Goal: Information Seeking & Learning: Learn about a topic

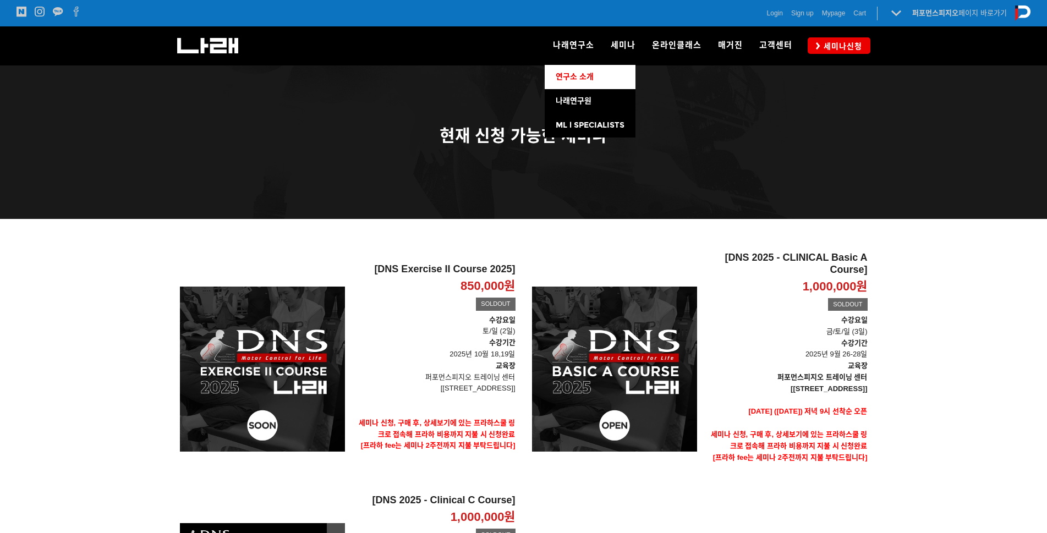
click at [558, 77] on span "연구소 소개" at bounding box center [575, 76] width 38 height 9
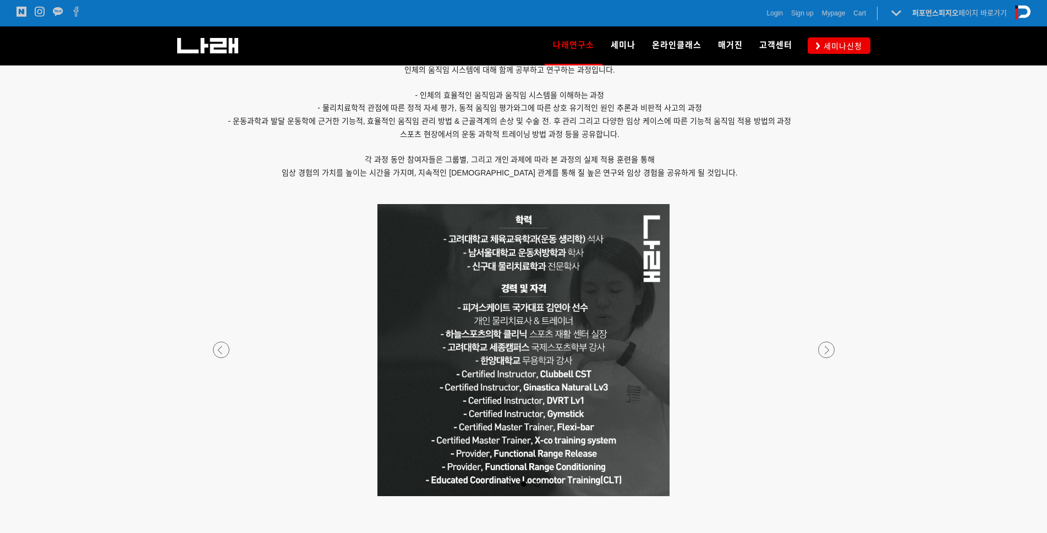
scroll to position [880, 0]
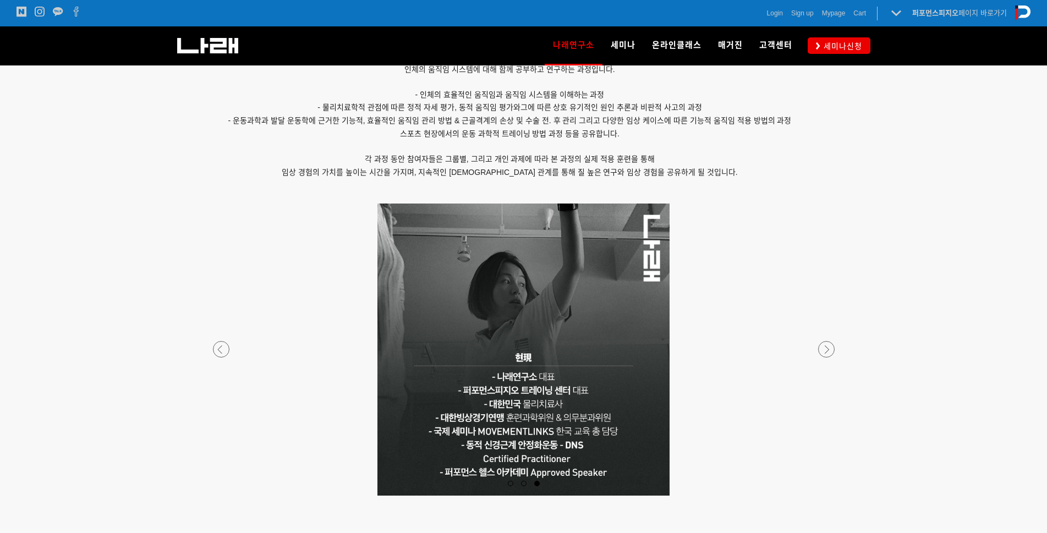
click at [226, 496] on div at bounding box center [523, 496] width 649 height 0
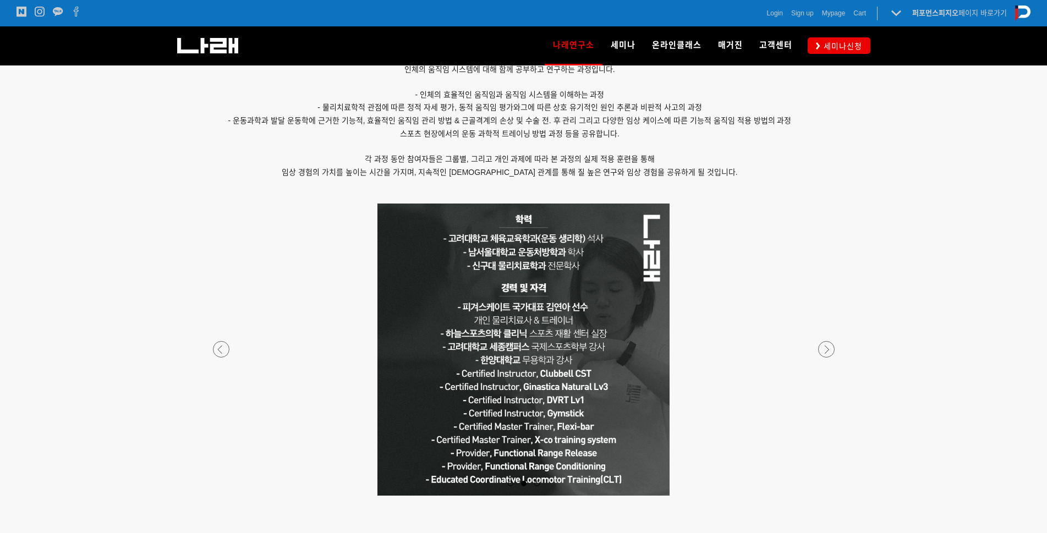
click at [226, 496] on div at bounding box center [523, 496] width 649 height 0
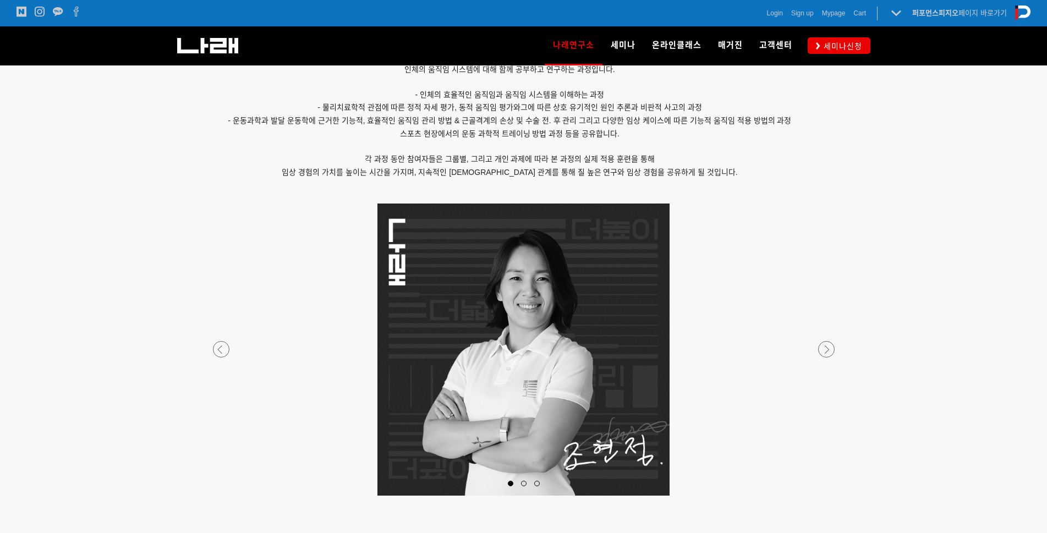
click at [226, 496] on div at bounding box center [523, 496] width 649 height 0
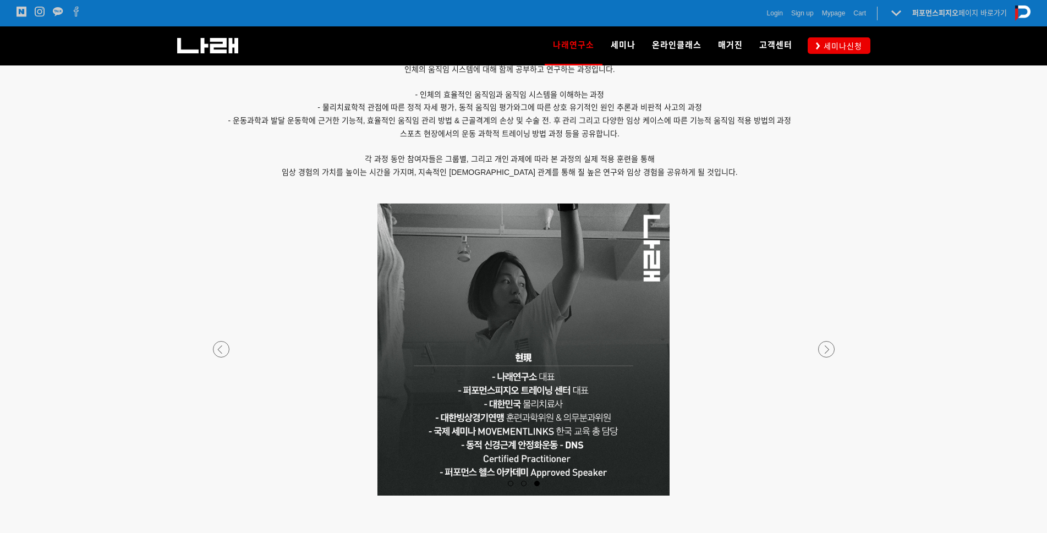
click at [226, 496] on div at bounding box center [523, 496] width 649 height 0
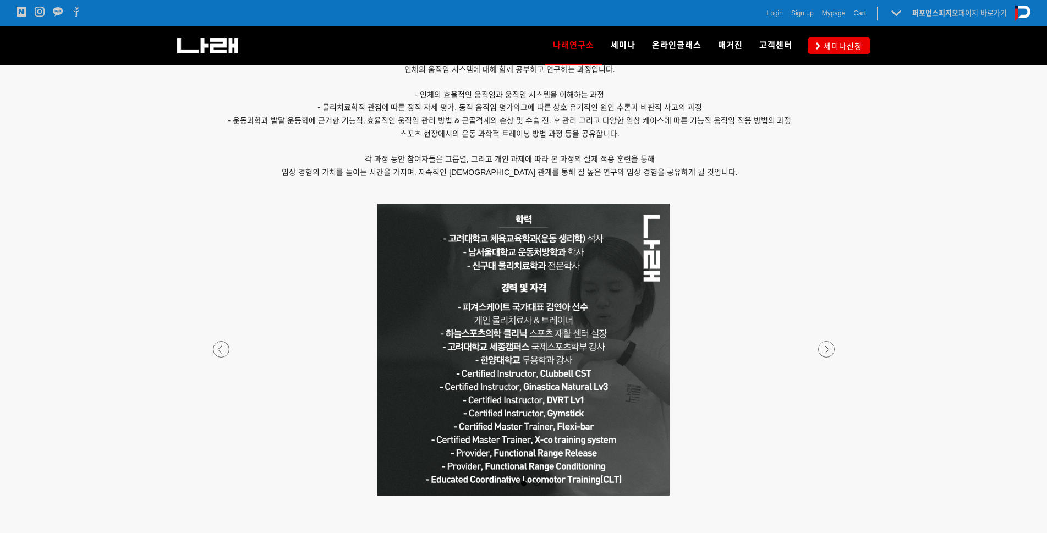
click at [226, 496] on div at bounding box center [523, 496] width 649 height 0
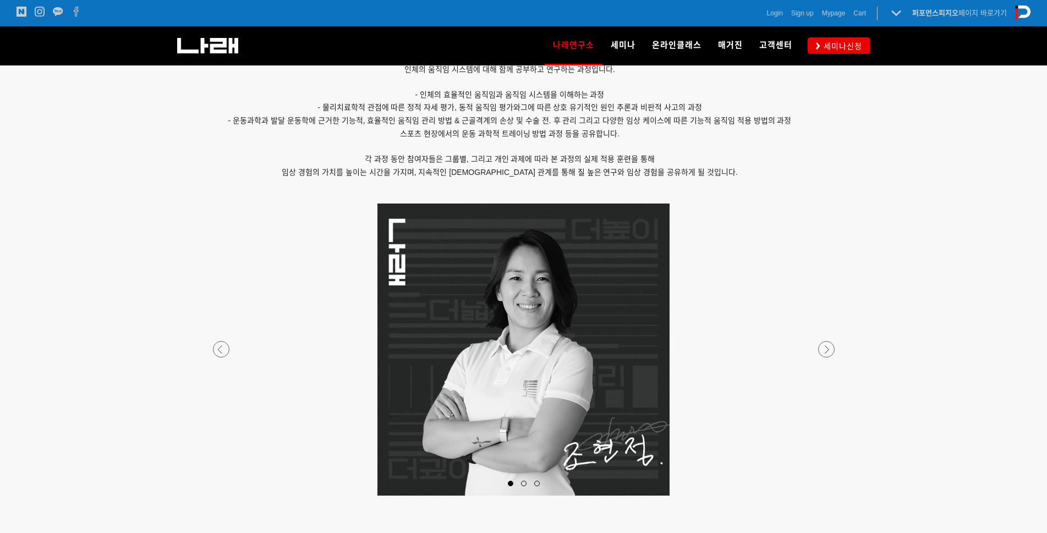
click at [226, 496] on div at bounding box center [523, 496] width 649 height 0
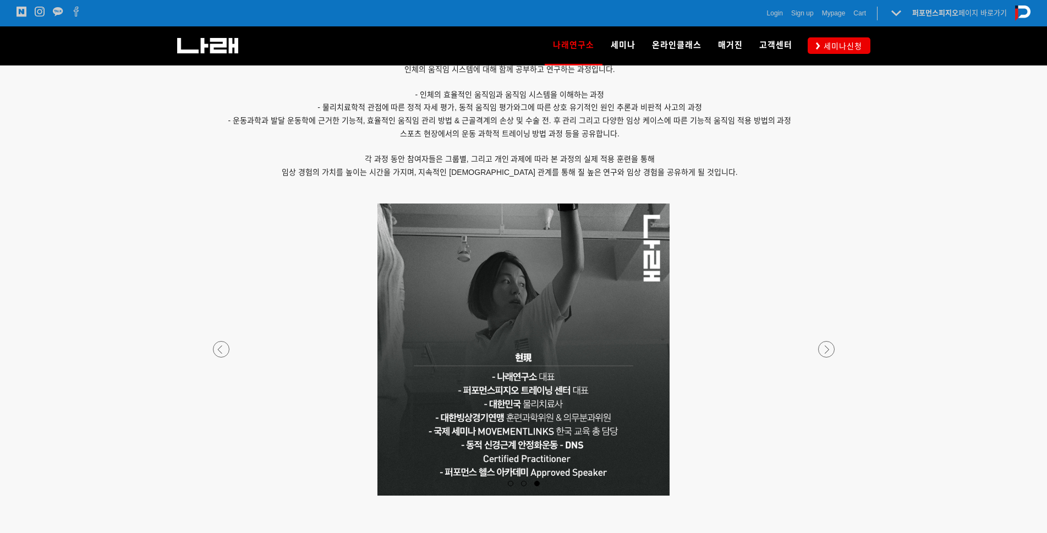
click at [226, 496] on div at bounding box center [523, 496] width 649 height 0
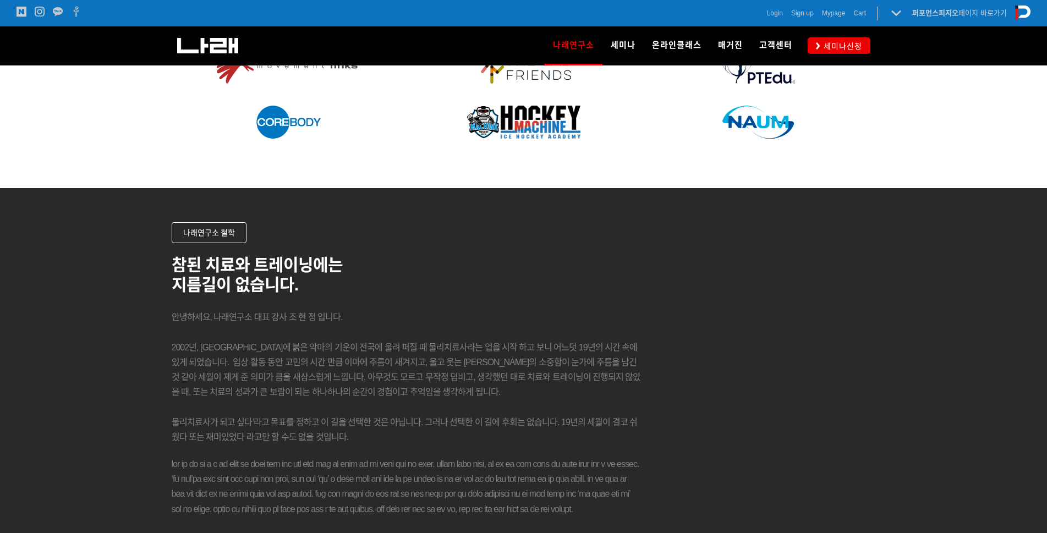
scroll to position [1591, 0]
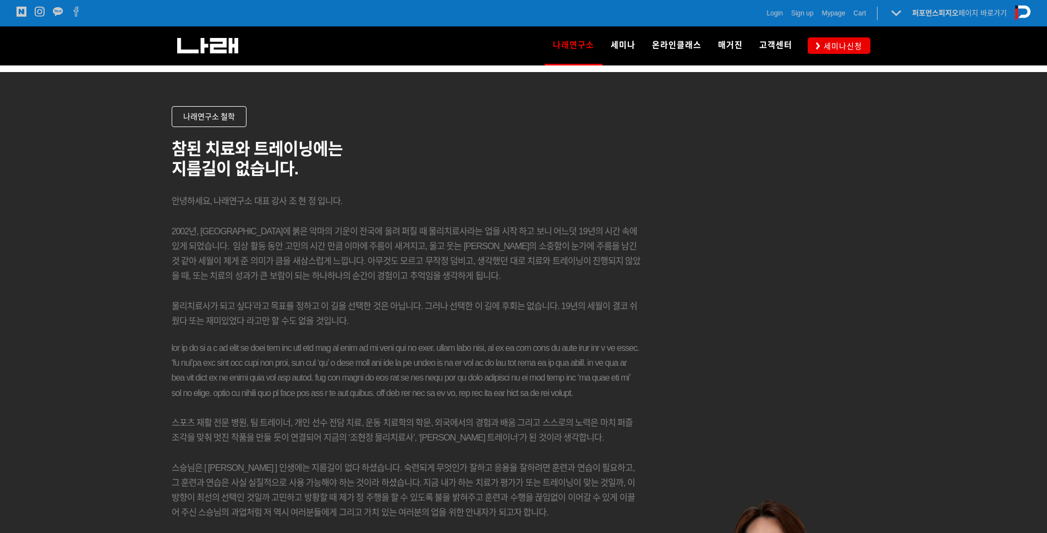
drag, startPoint x: 178, startPoint y: 253, endPoint x: 375, endPoint y: 314, distance: 206.2
click at [375, 314] on div "참된 치료와 트레이닝에는 지름길이 없습니다. 안녕하세요, 나래연구소 대표 강사 조 현 정 입니다. 2002년, 대한민국에 붉은 악마의 기운이 …" at bounding box center [406, 354] width 469 height 454
click at [391, 324] on p "물리치료사가 되고 싶다’라고 목표를 정하고 이 길을 선택한 것은 아닙니다. 그러나 선택한 이 길에 후회는 없습니다. 19년의 세월이 결코 쉬웠…" at bounding box center [406, 314] width 469 height 30
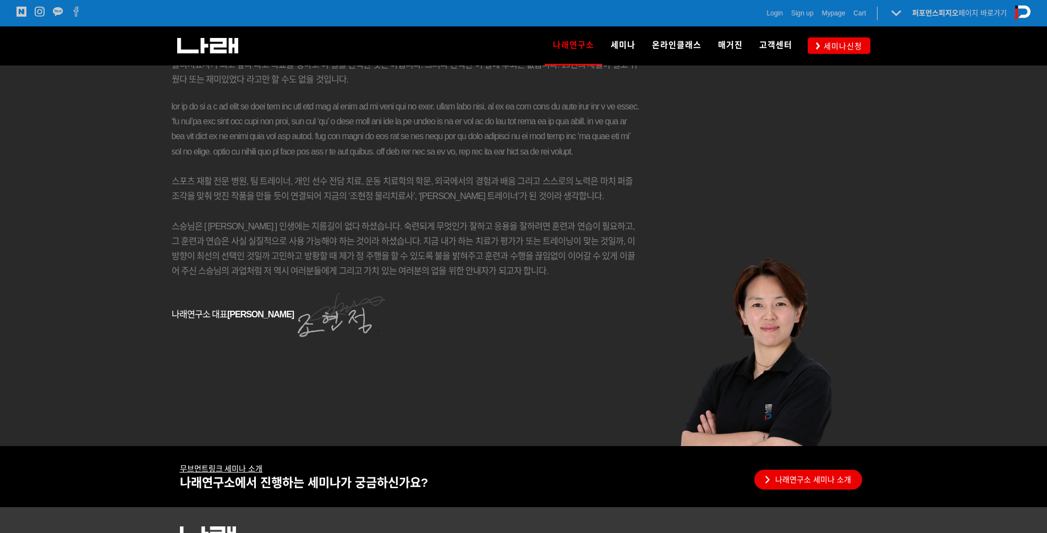
scroll to position [1811, 0]
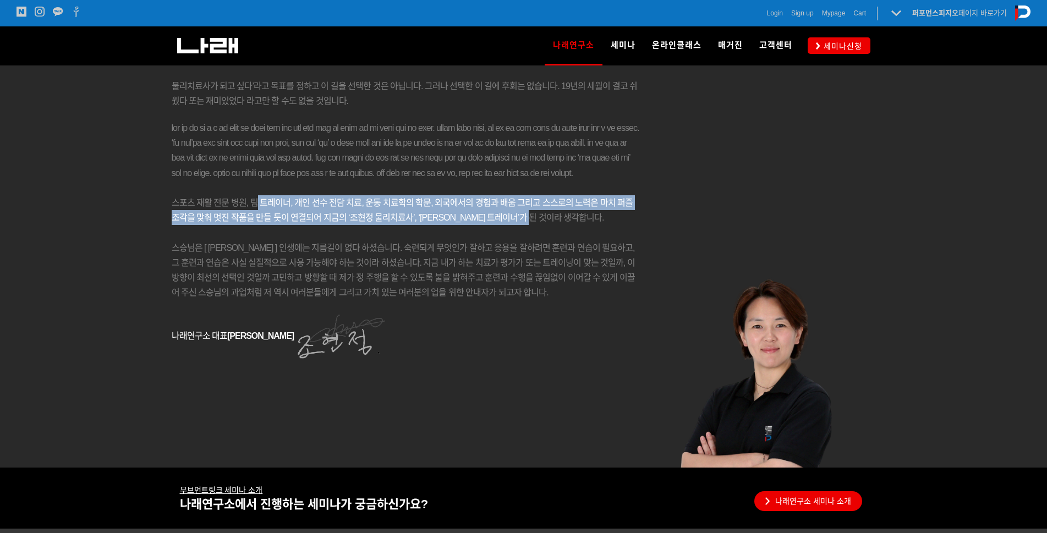
drag, startPoint x: 525, startPoint y: 275, endPoint x: 251, endPoint y: 266, distance: 274.2
click at [251, 222] on span "스포츠 재활 전문 병원, 팀 트레이너, 개인 선수 전담 치료, 운동 치료학의 학문, 외국에서의 경험과 배움 그리고 스스로의 노력은 마치 퍼즐 …" at bounding box center [403, 210] width 462 height 24
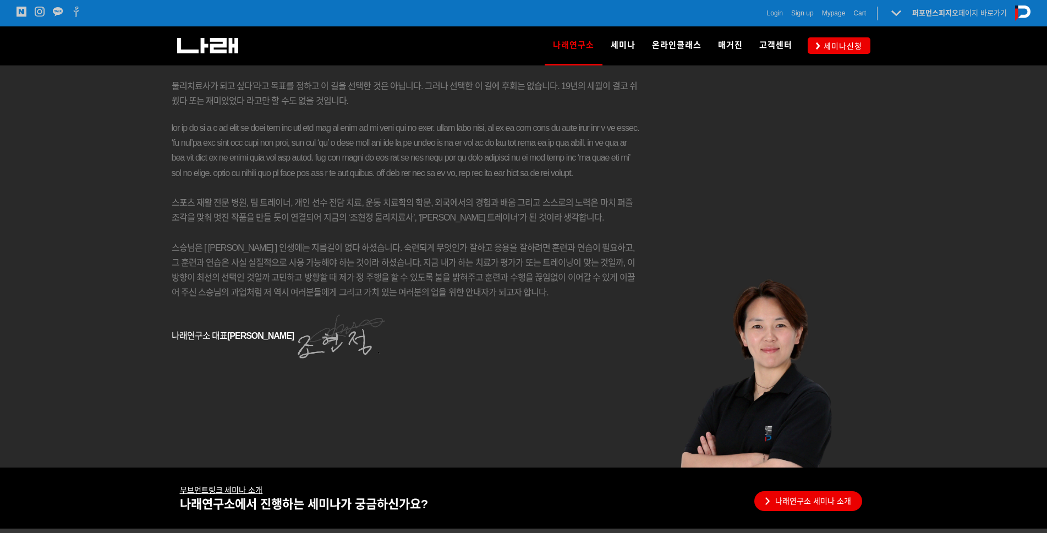
click at [238, 225] on p "스포츠 재활 전문 병원, 팀 트레이너, 개인 선수 전담 치료, 운동 치료학의 학문, 외국에서의 경험과 배움 그리고 스스로의 노력은 마치 퍼즐 …" at bounding box center [406, 210] width 469 height 30
click at [328, 130] on span at bounding box center [406, 150] width 468 height 54
click at [355, 169] on span at bounding box center [406, 150] width 468 height 54
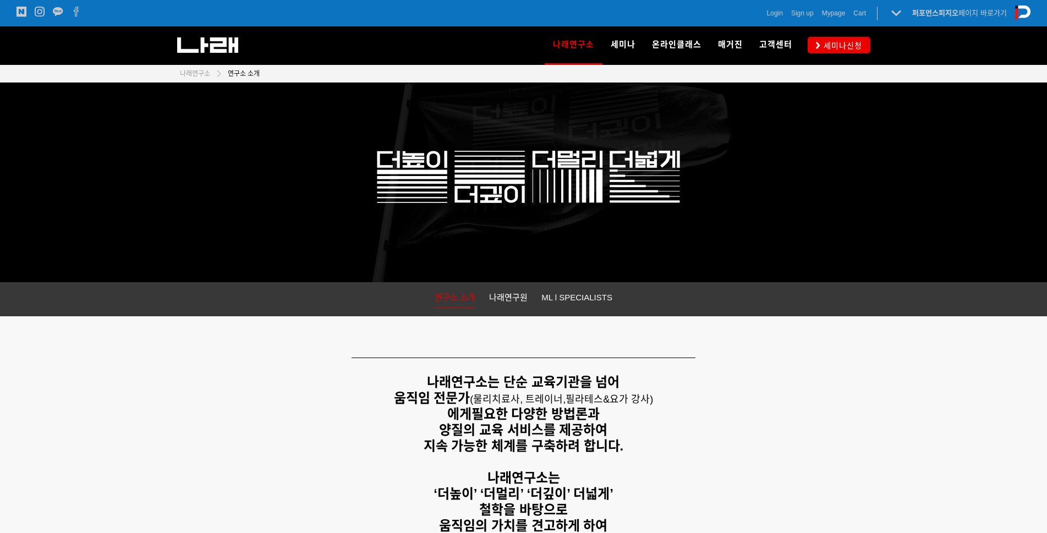
scroll to position [0, 0]
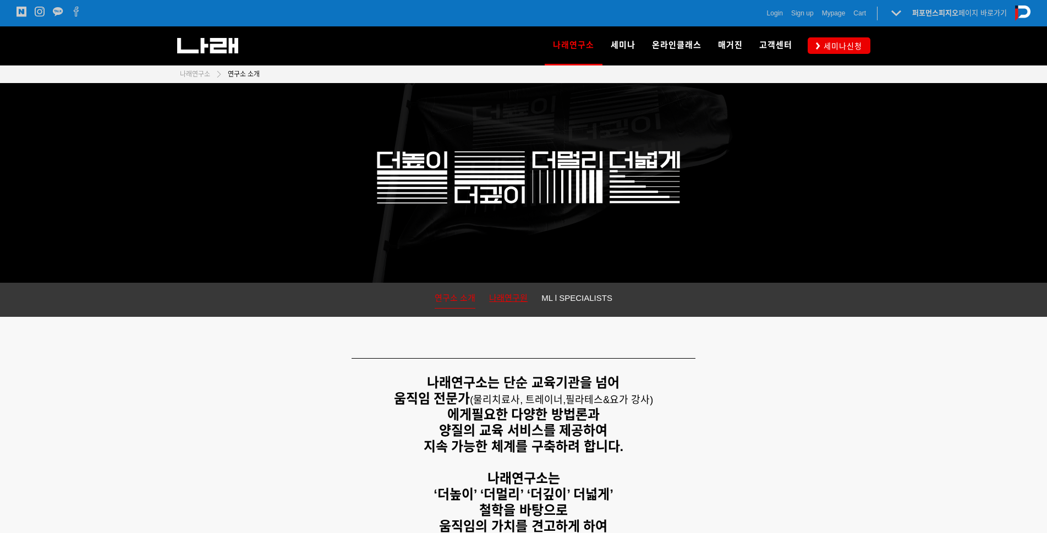
click at [506, 294] on span "나래연구원" at bounding box center [508, 297] width 39 height 9
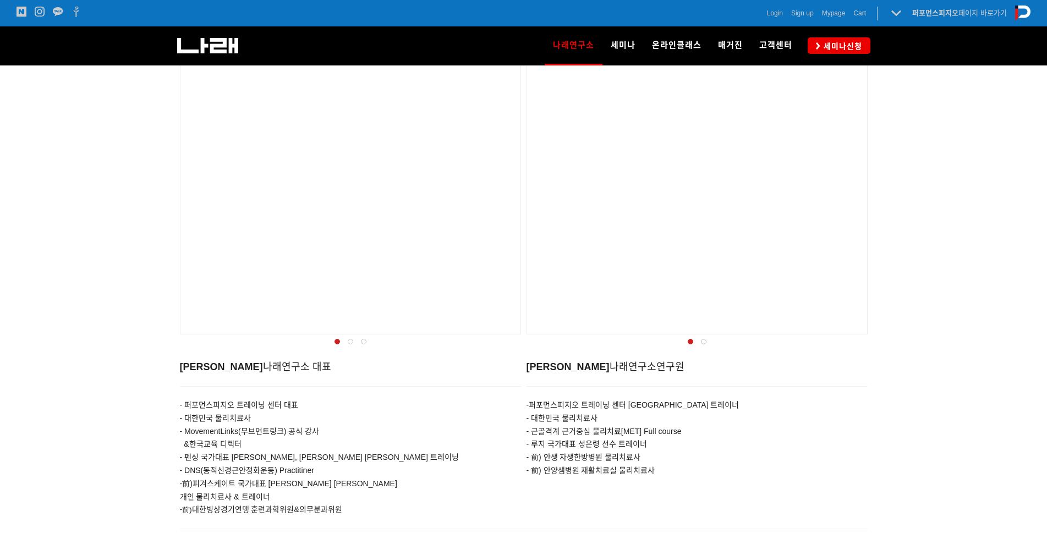
scroll to position [385, 0]
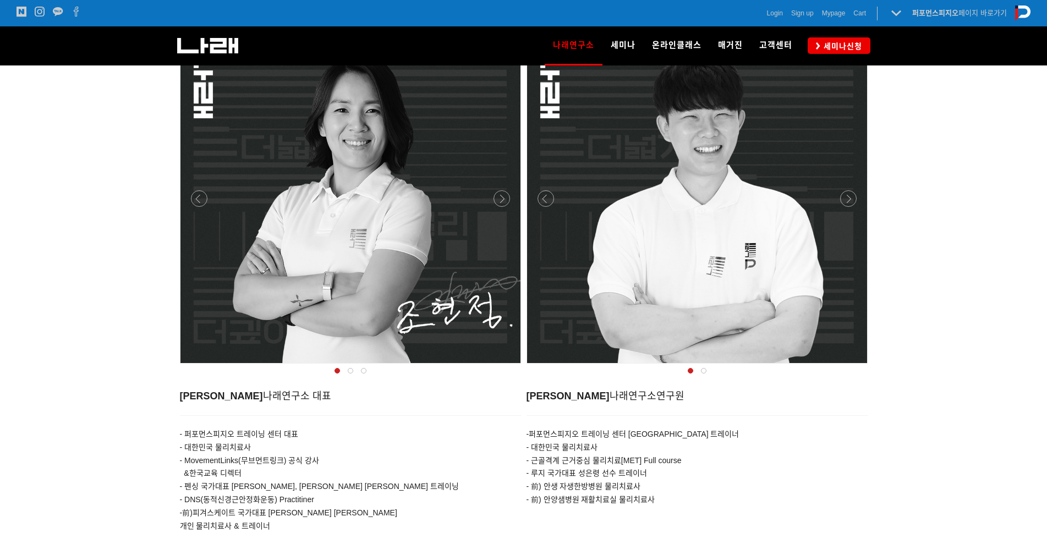
click at [498, 366] on div at bounding box center [350, 366] width 347 height 0
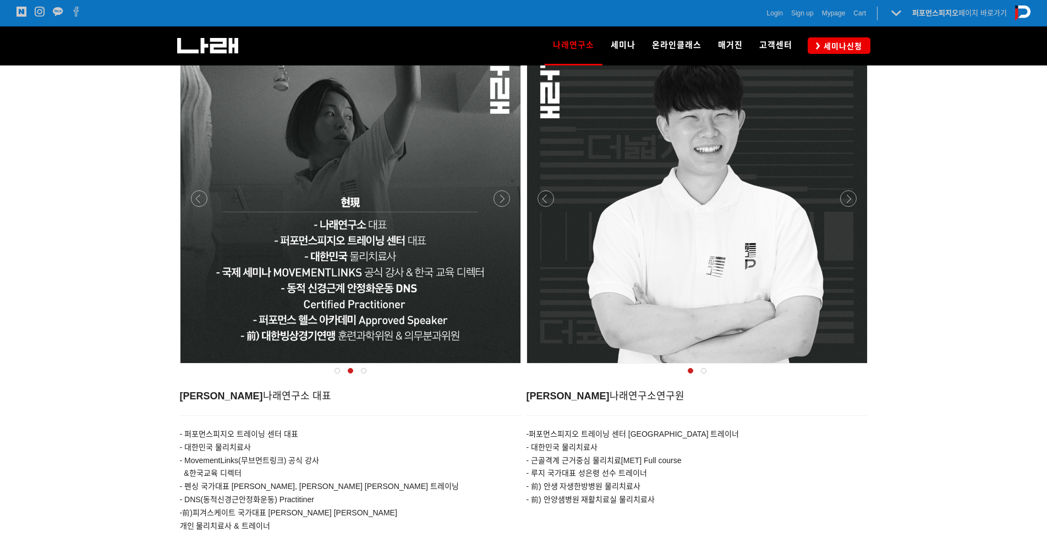
click at [498, 366] on div at bounding box center [350, 366] width 347 height 0
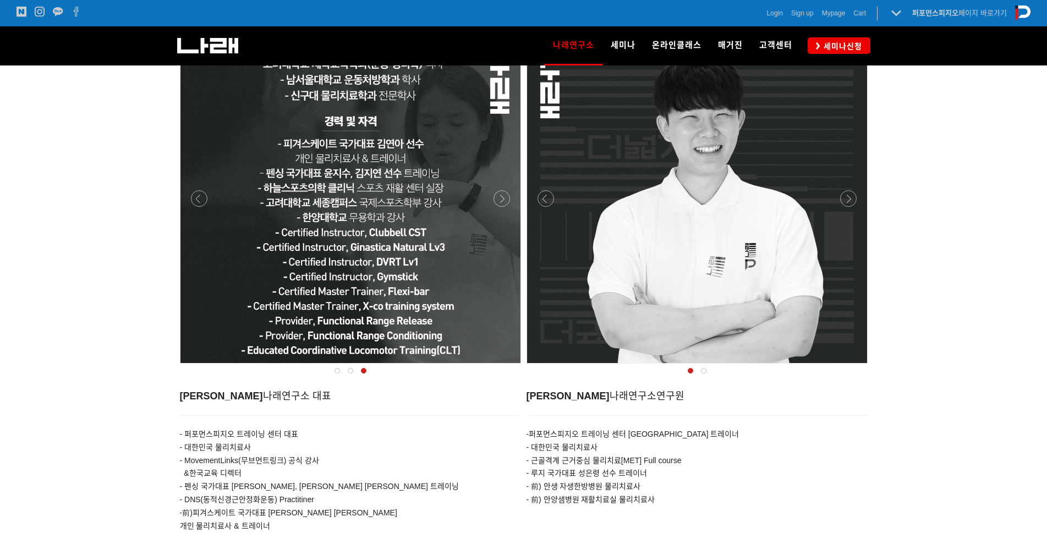
click at [859, 198] on div at bounding box center [697, 193] width 340 height 340
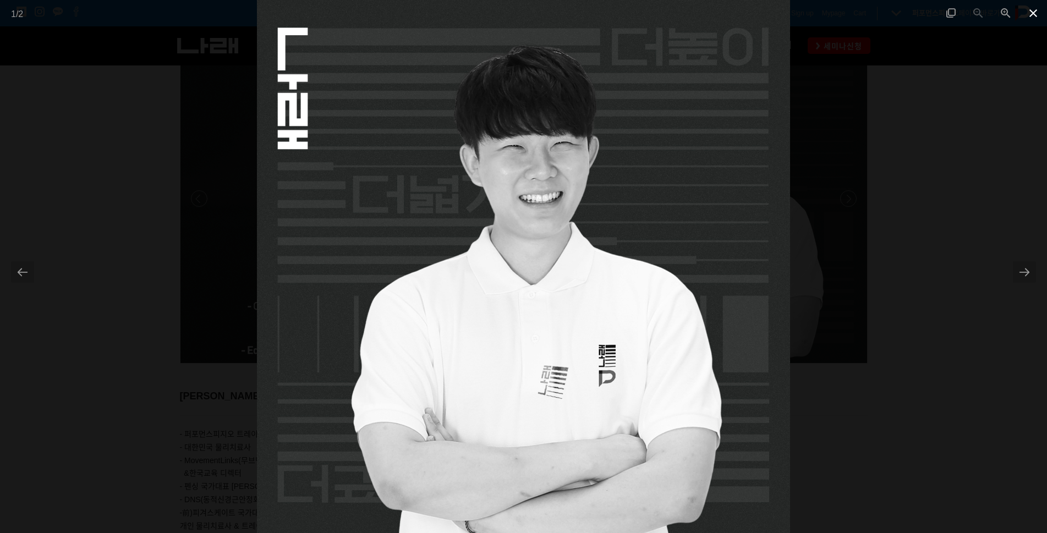
click at [1027, 13] on span at bounding box center [1034, 13] width 28 height 26
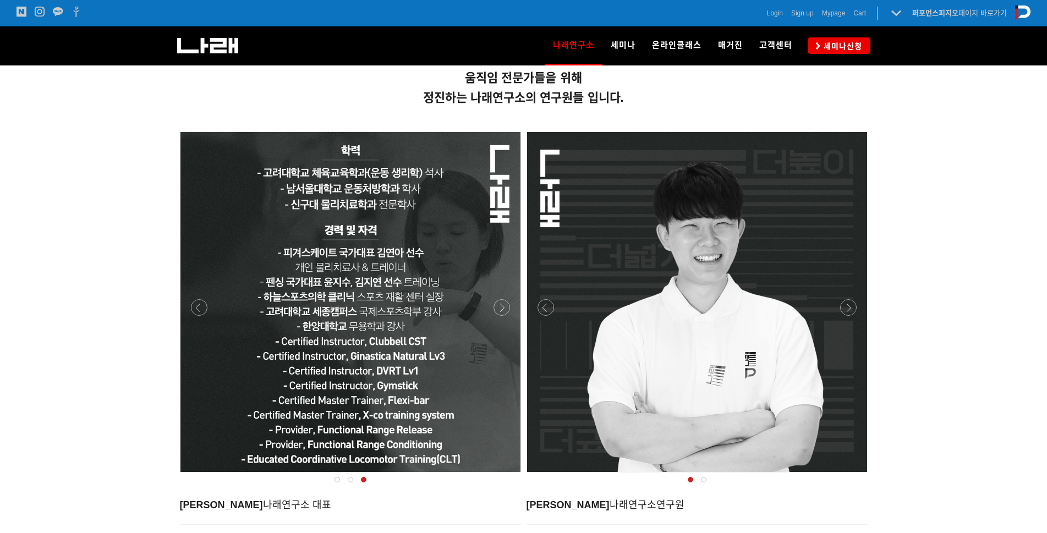
scroll to position [275, 0]
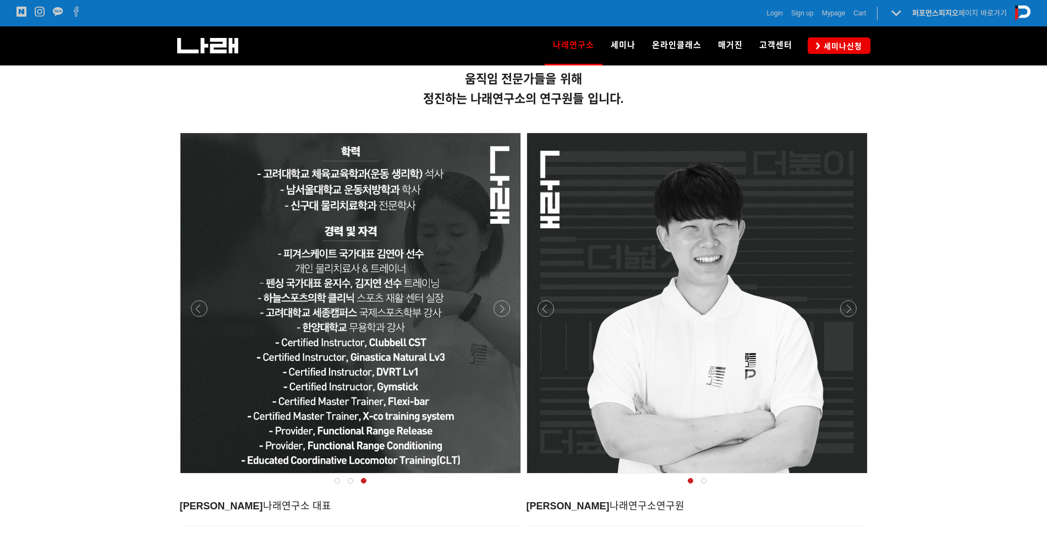
click at [847, 477] on div at bounding box center [697, 477] width 347 height 0
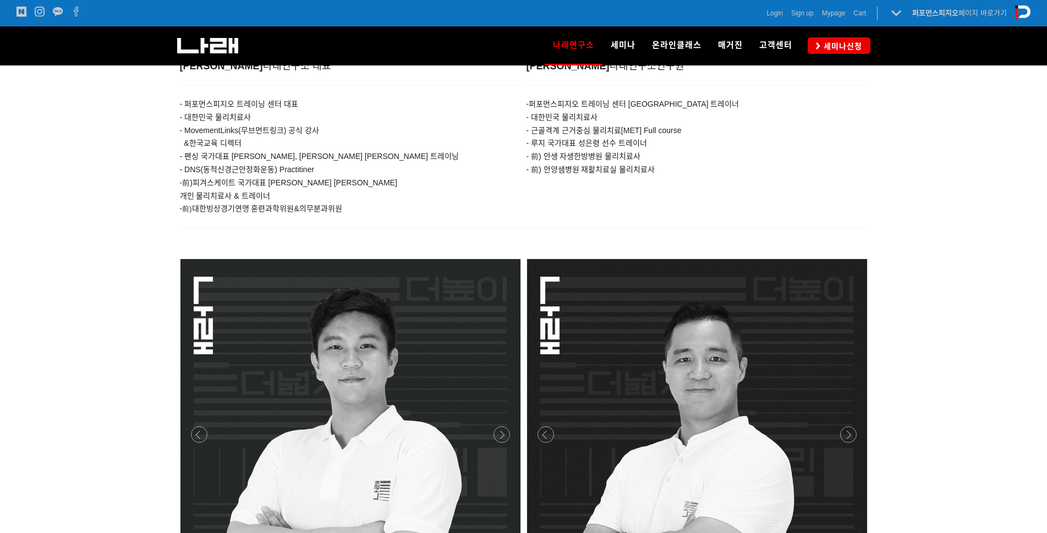
scroll to position [935, 0]
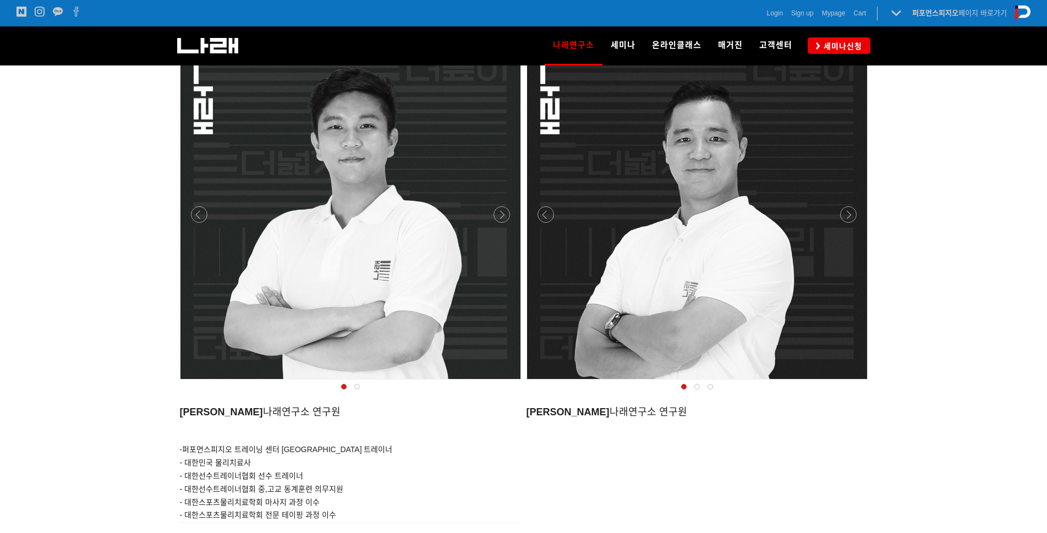
click at [501, 382] on div at bounding box center [350, 382] width 347 height 0
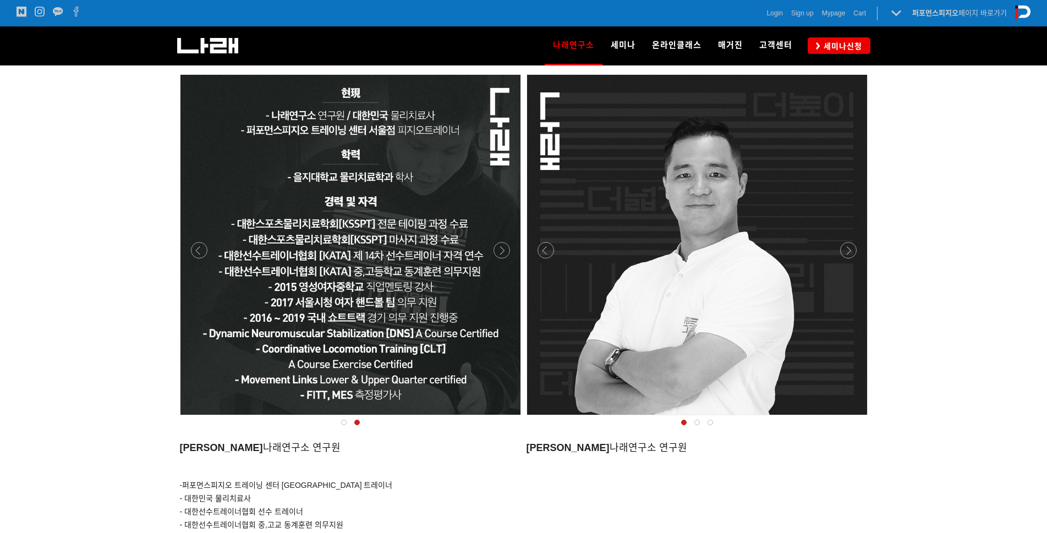
scroll to position [880, 0]
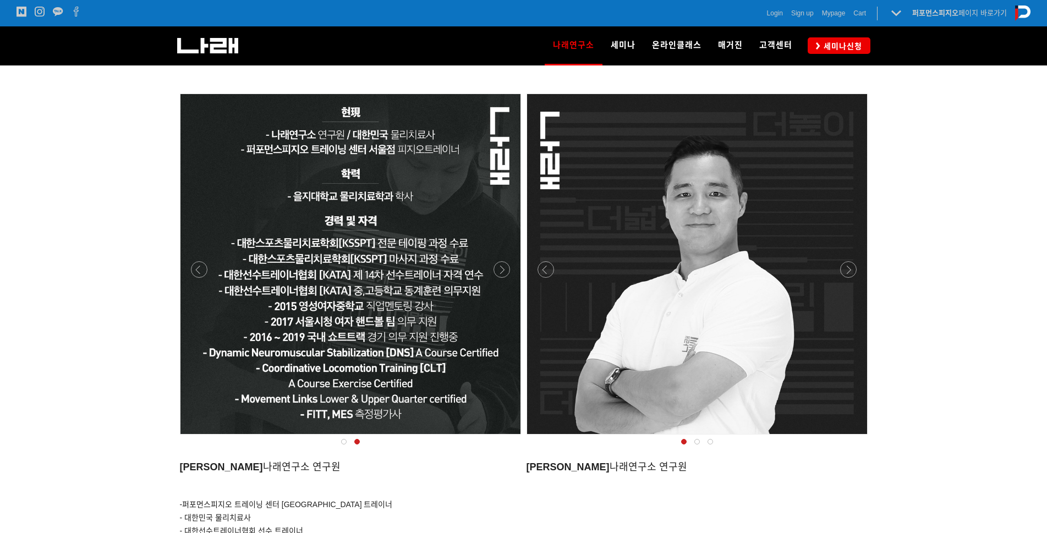
click at [848, 437] on div at bounding box center [697, 437] width 347 height 0
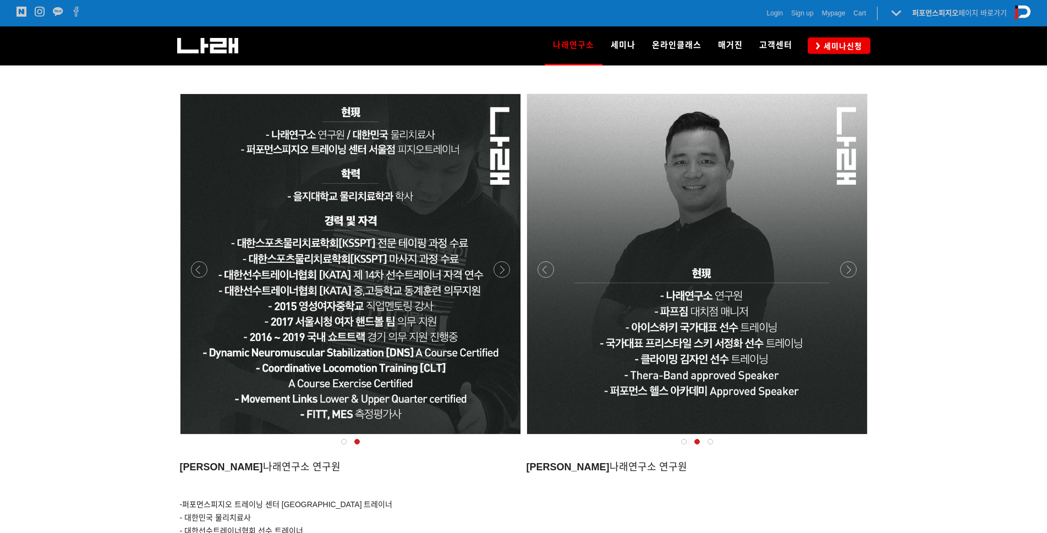
click at [848, 437] on div at bounding box center [697, 437] width 347 height 0
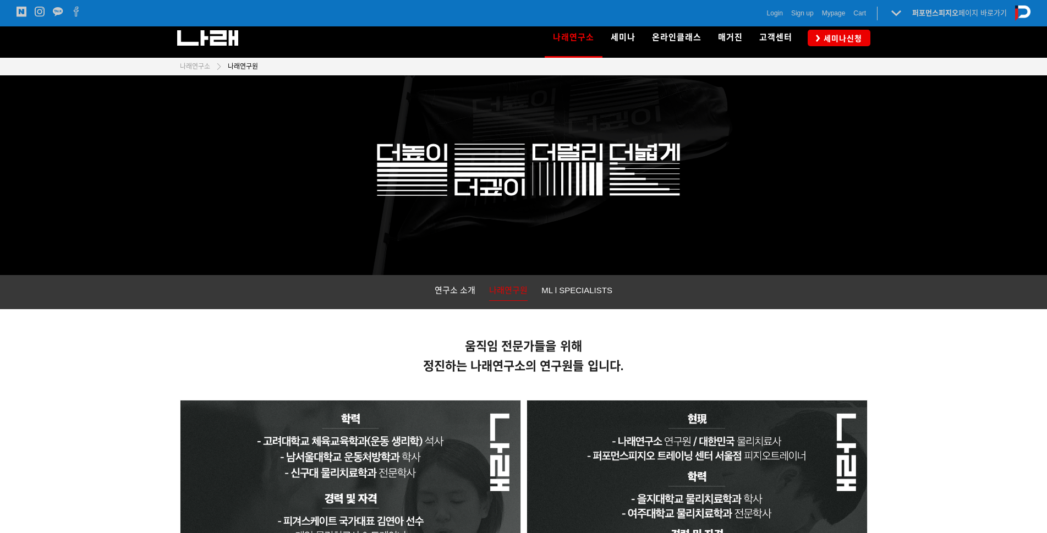
scroll to position [0, 0]
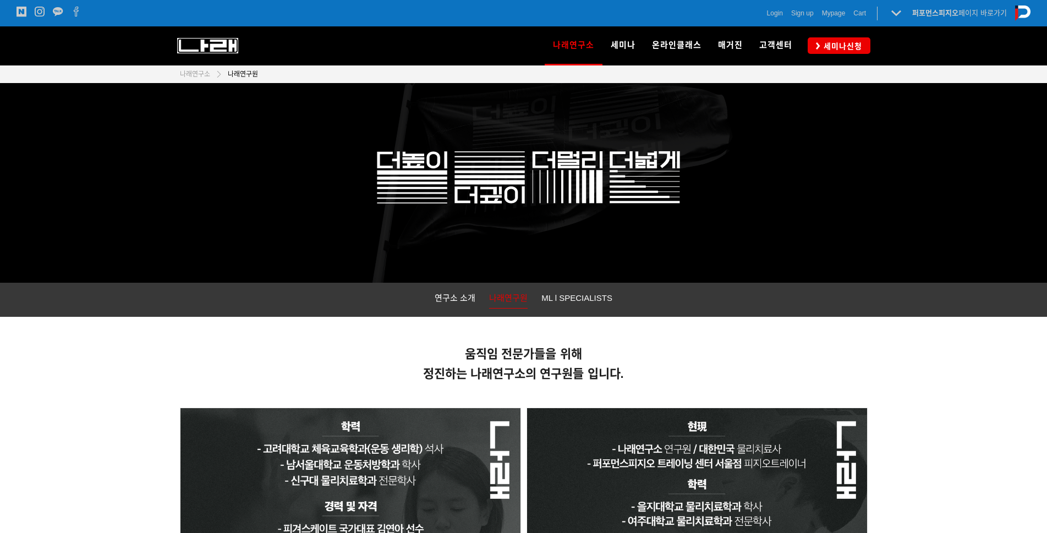
click at [212, 48] on img at bounding box center [207, 45] width 61 height 15
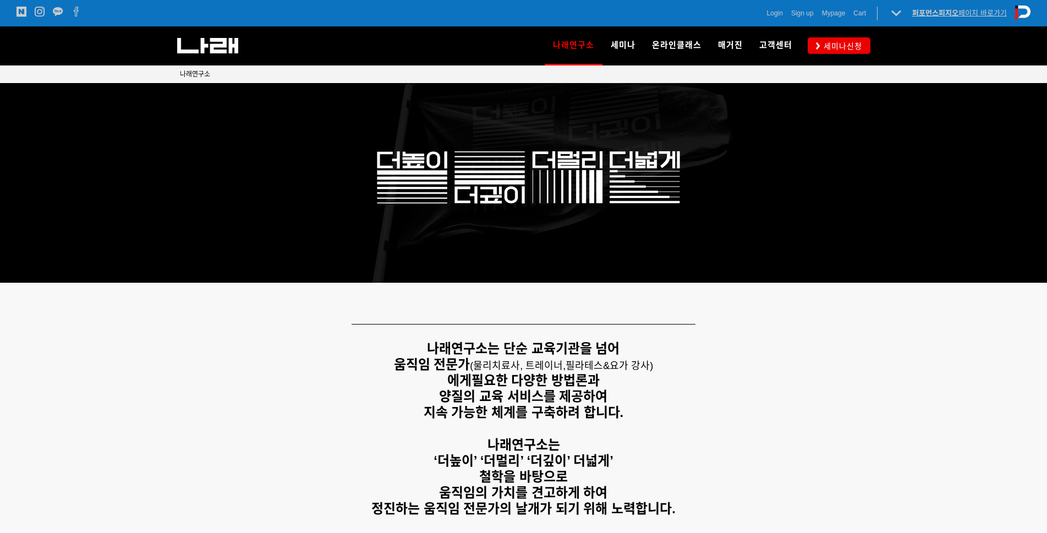
drag, startPoint x: 793, startPoint y: 404, endPoint x: 984, endPoint y: 10, distance: 437.8
click at [812, 378] on div "나래연구소는 단순 교육기관을 넘어 움직임 전문가 ( 물리치료사, 트레이너, 필라테스&요가 강사) 에게 필요한 다양한 방법론과 양질의 교육 서비…" at bounding box center [524, 429] width 688 height 176
